Goal: Use online tool/utility: Utilize a website feature to perform a specific function

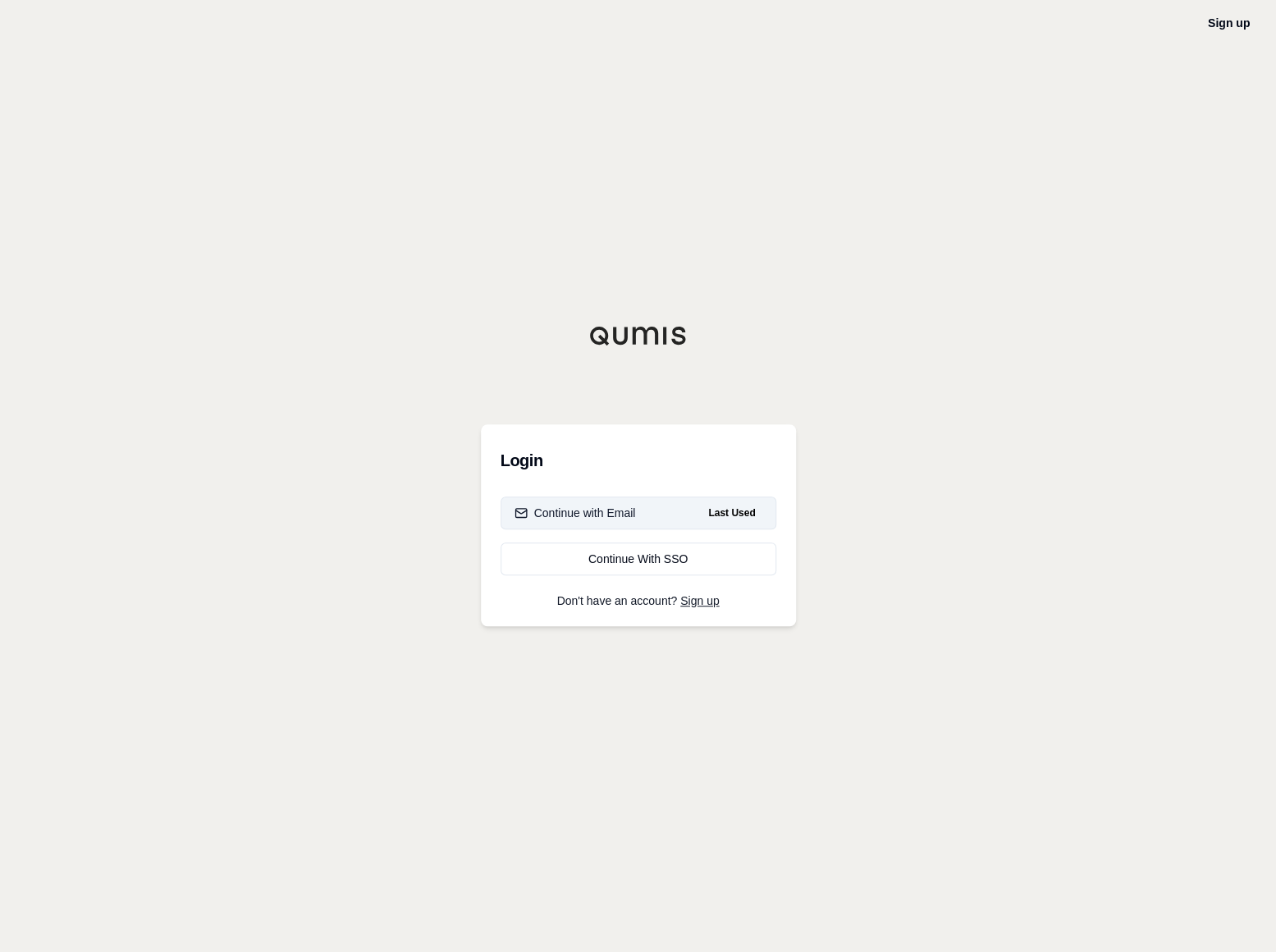
click at [645, 505] on button "Continue with Email Last Used" at bounding box center [638, 512] width 275 height 33
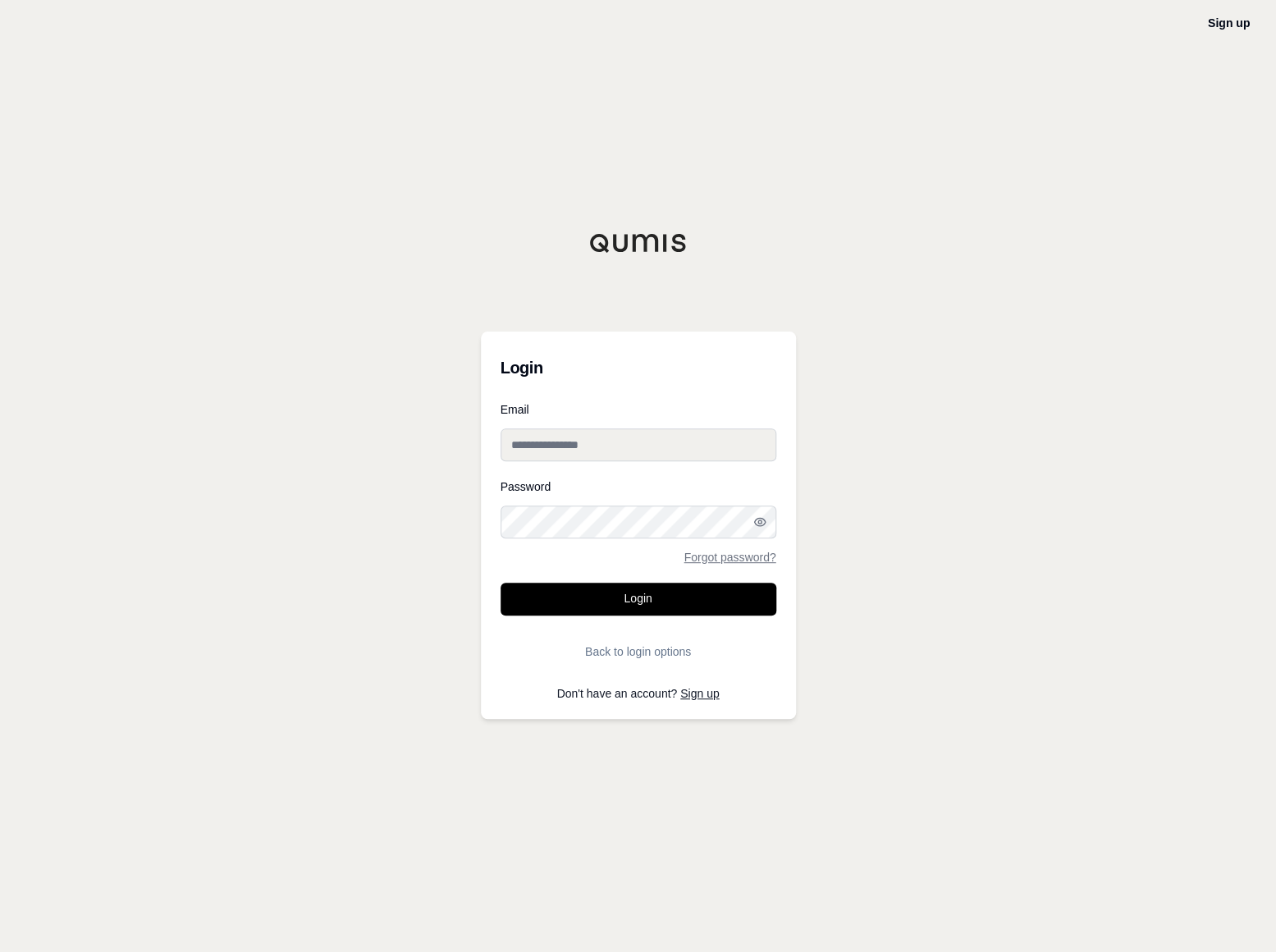
drag, startPoint x: 626, startPoint y: 446, endPoint x: 624, endPoint y: 455, distance: 9.2
click at [626, 446] on input "Email" at bounding box center [638, 444] width 275 height 33
type input "**********"
click at [501, 582] on button "Login" at bounding box center [638, 599] width 275 height 33
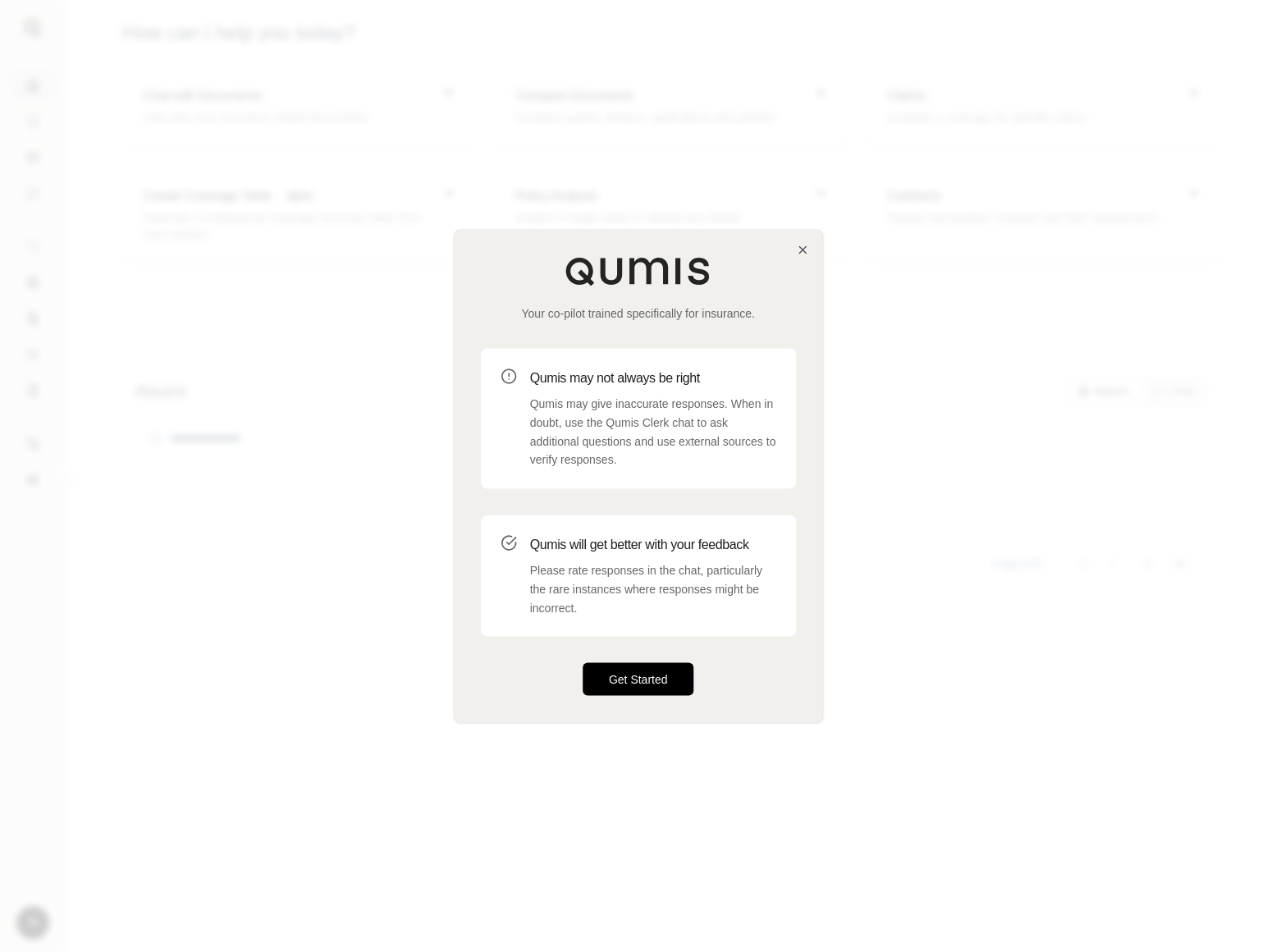
click at [633, 669] on button "Get Started" at bounding box center [638, 679] width 112 height 33
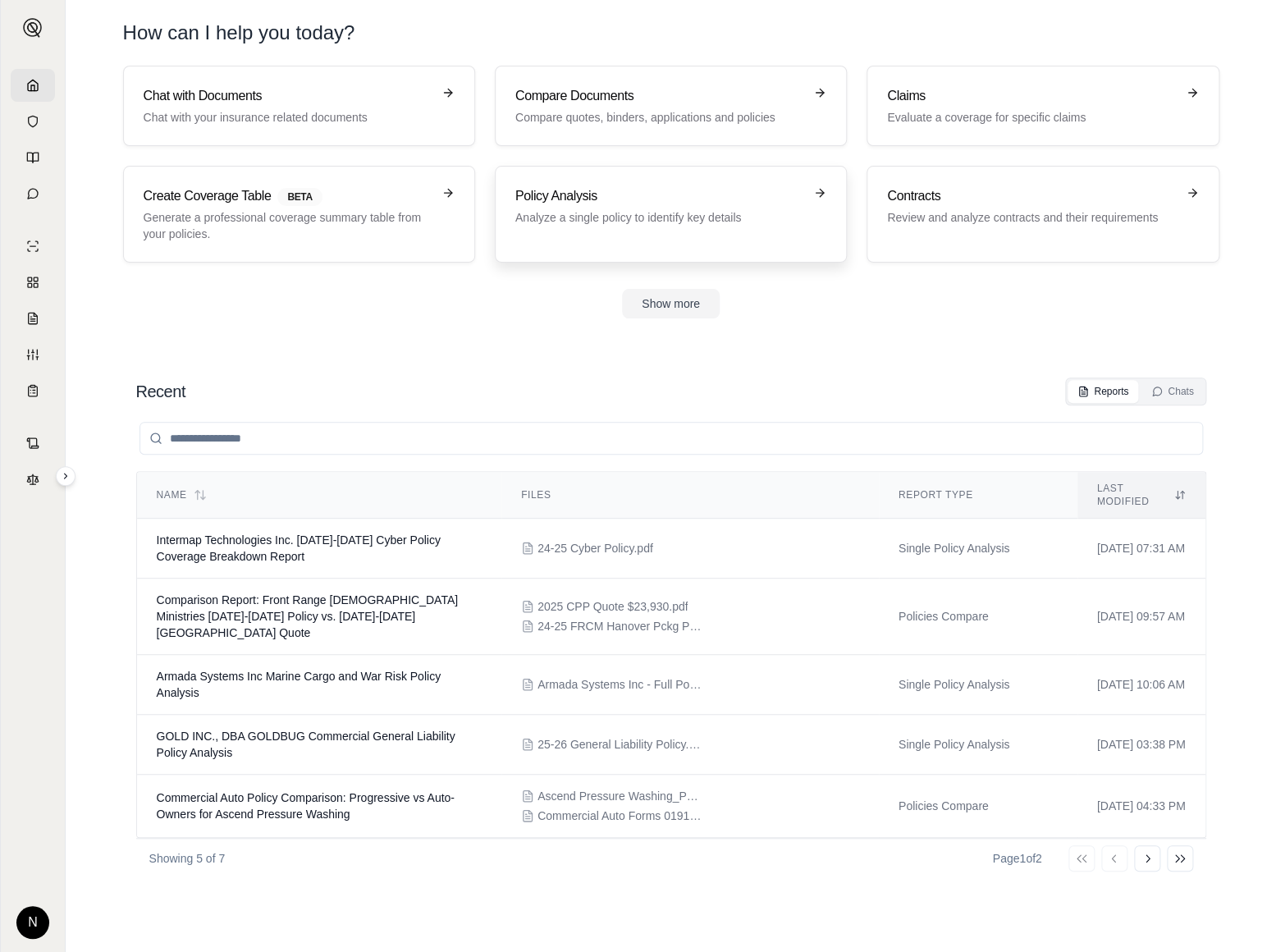
click at [722, 173] on link "Policy Analysis Analyze a single policy to identify key details" at bounding box center [671, 213] width 352 height 97
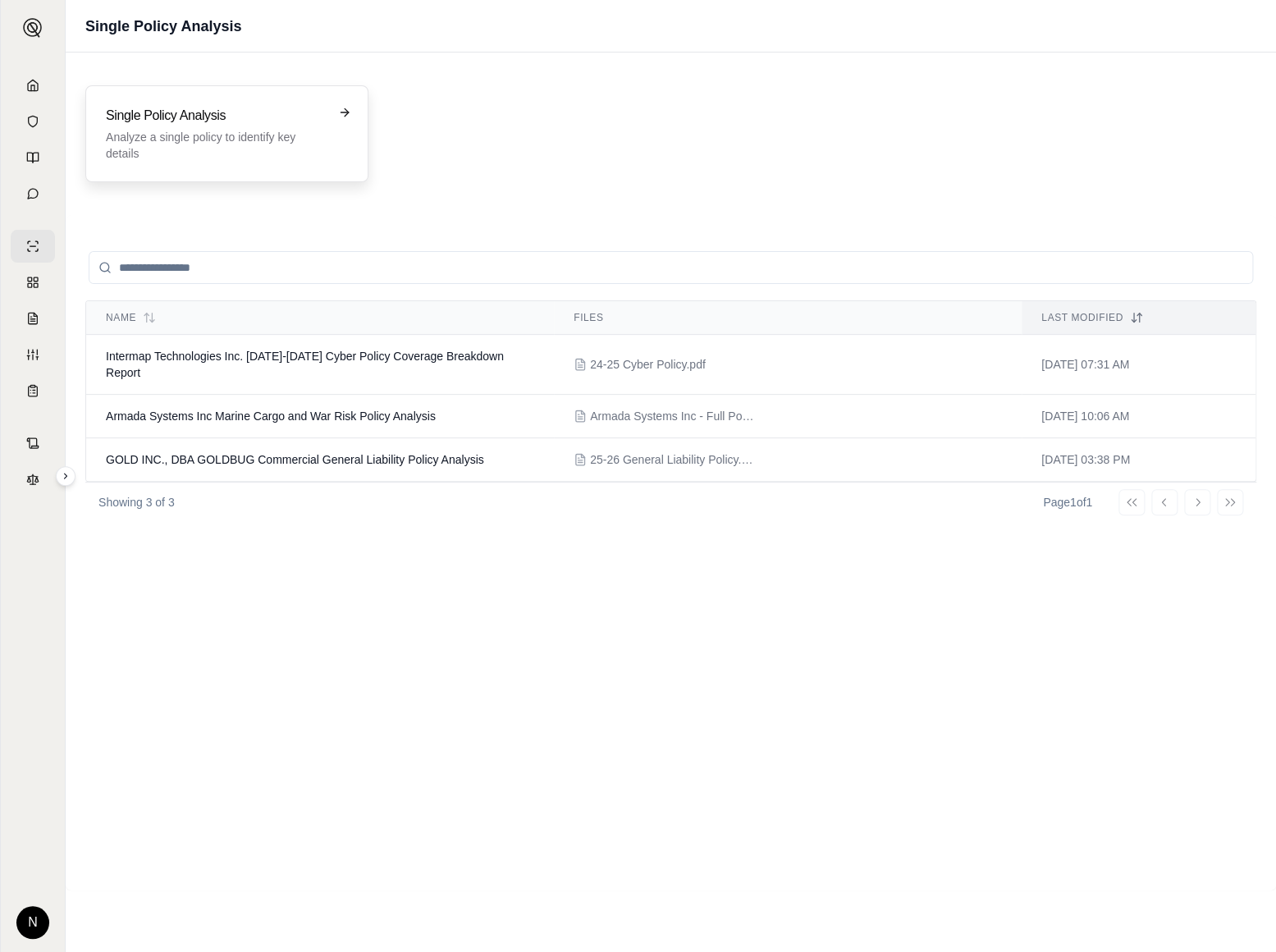
click at [224, 131] on p "Analyze a single policy to identify key details" at bounding box center [214, 145] width 219 height 33
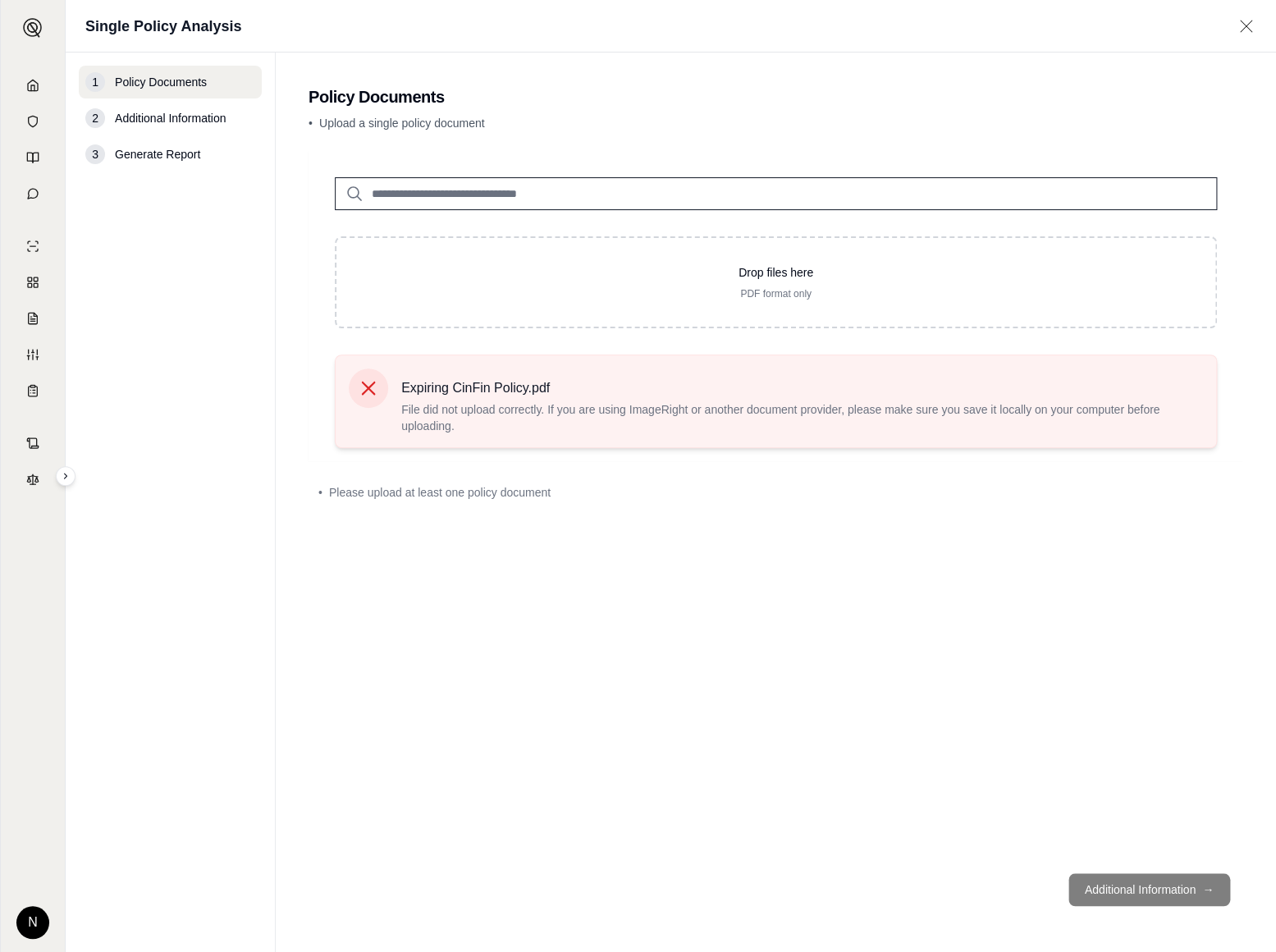
click at [359, 382] on icon at bounding box center [368, 387] width 23 height 23
click at [374, 393] on icon at bounding box center [368, 388] width 14 height 14
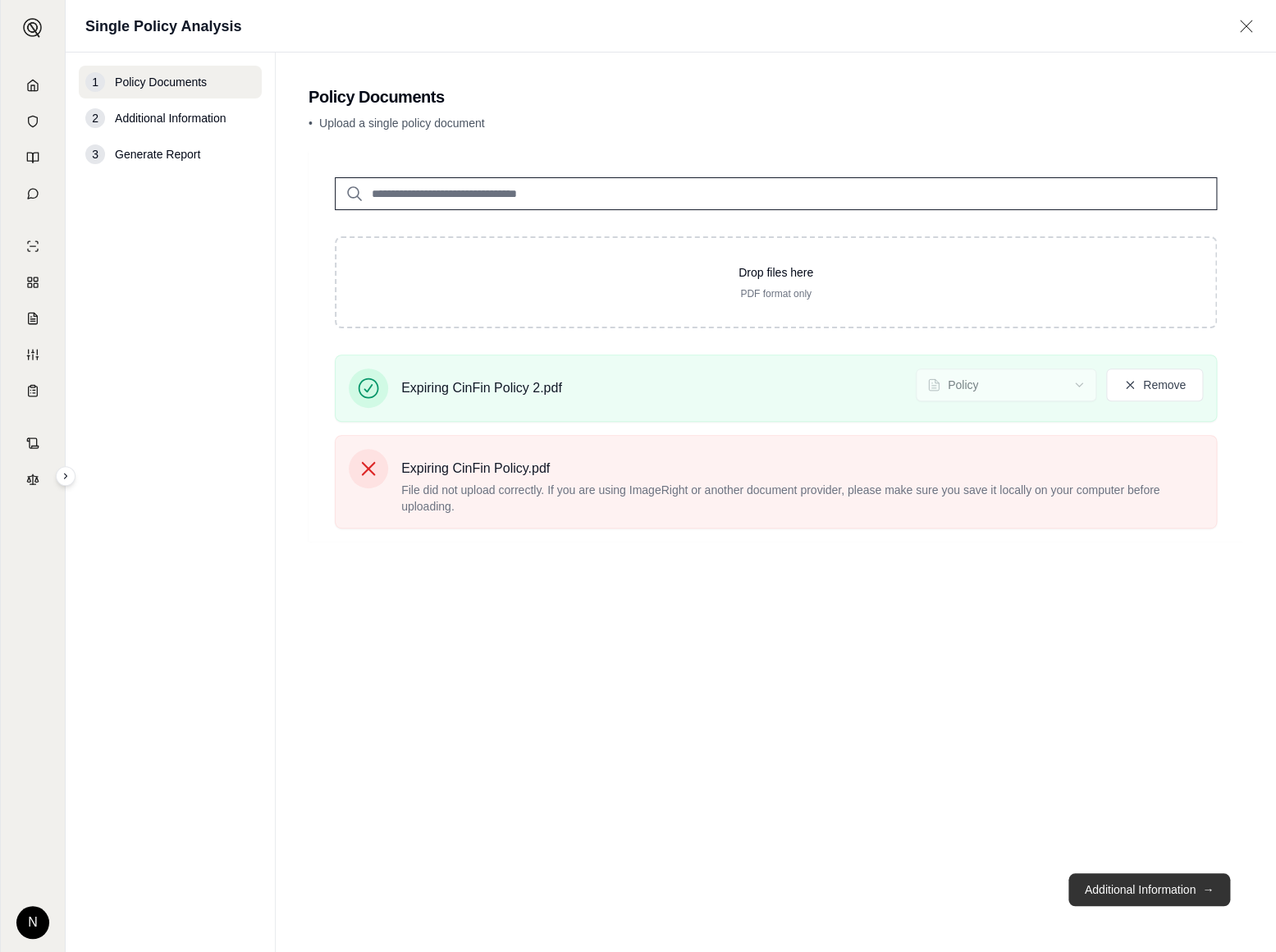
click at [1141, 884] on button "Additional Information →" at bounding box center [1150, 889] width 162 height 33
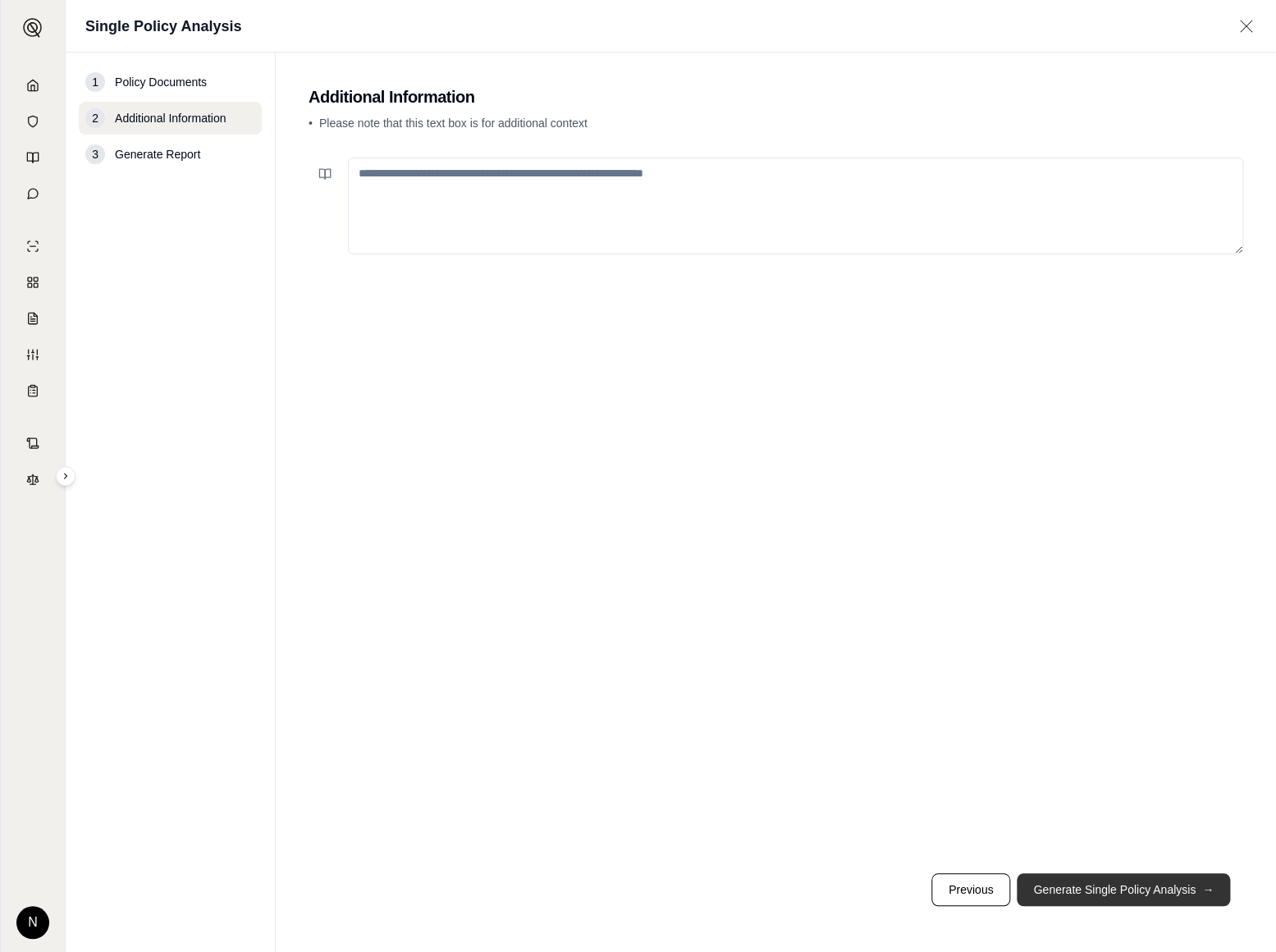
click at [1061, 897] on button "Generate Single Policy Analysis →" at bounding box center [1123, 889] width 214 height 33
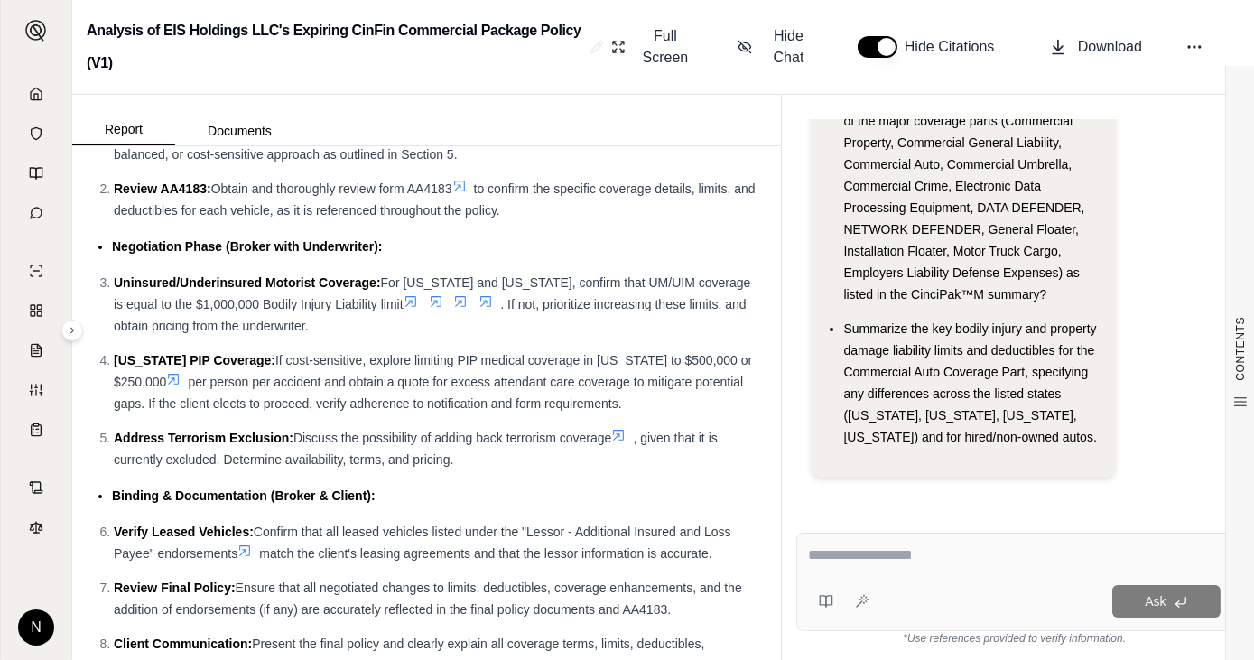
scroll to position [6130, 0]
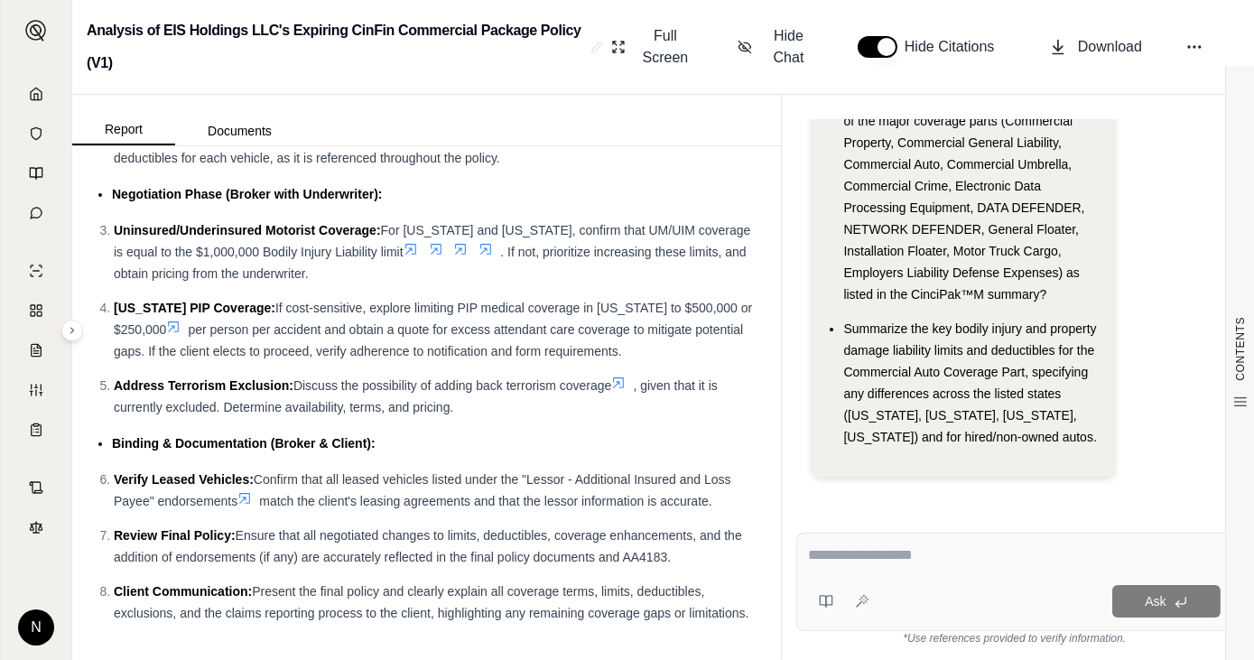
click at [845, 555] on textarea at bounding box center [1014, 556] width 413 height 22
type textarea "**********"
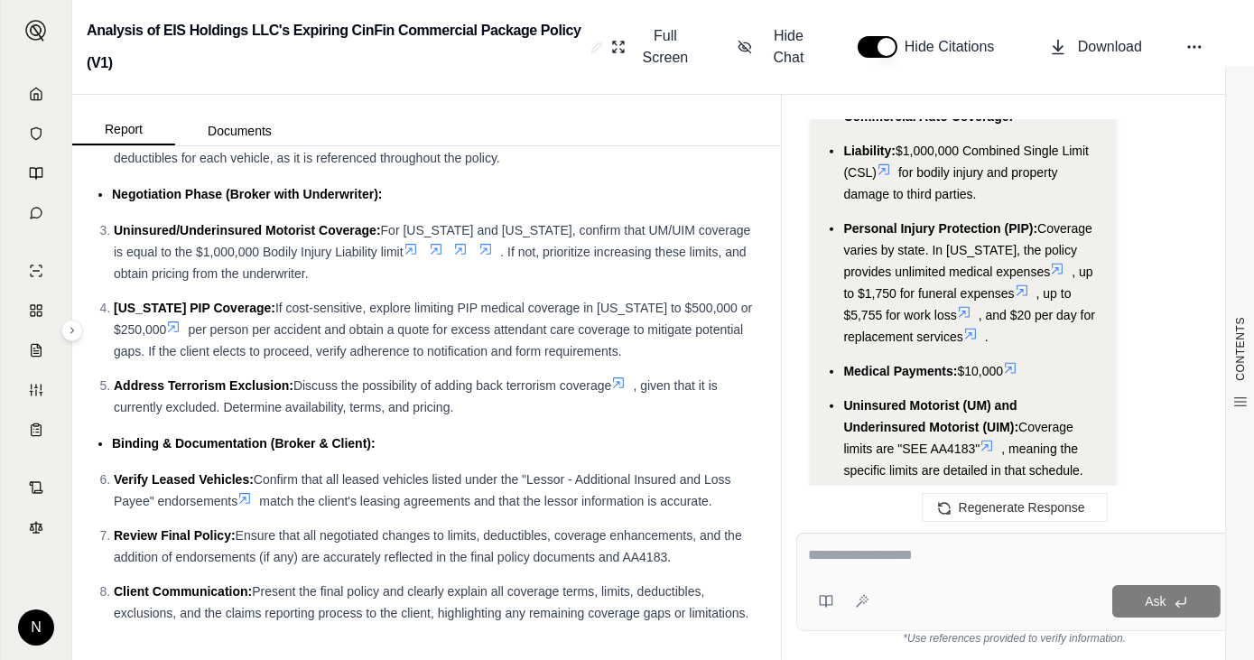
scroll to position [4375, 0]
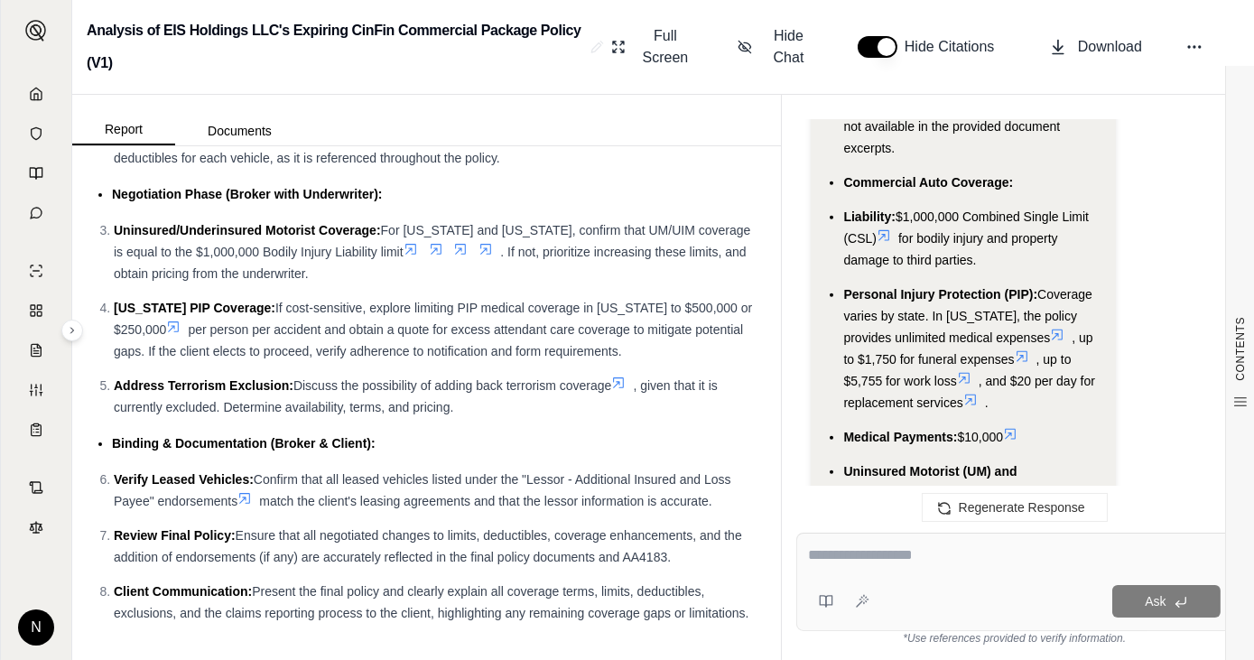
click at [889, 230] on icon at bounding box center [884, 235] width 11 height 11
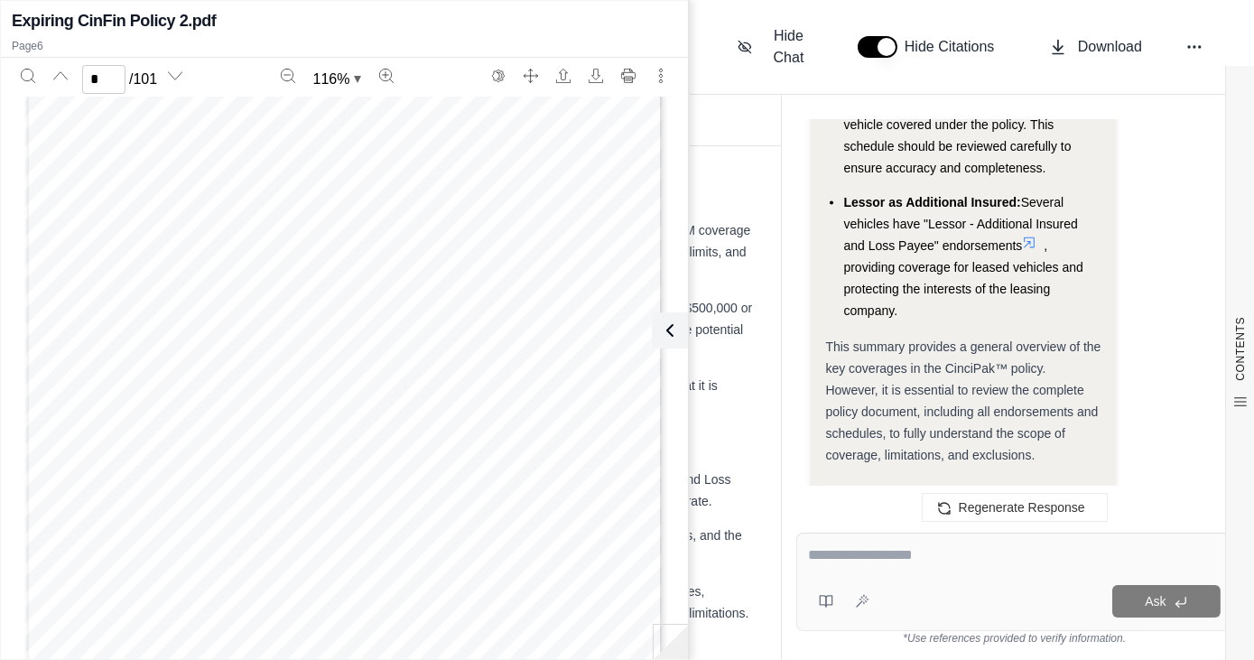
scroll to position [6347, 0]
type input "*"
